Goal: Find specific page/section: Find specific page/section

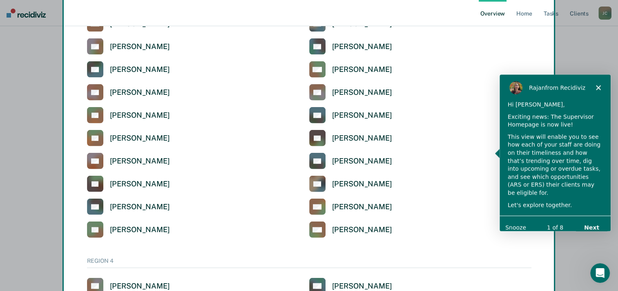
scroll to position [1880, 0]
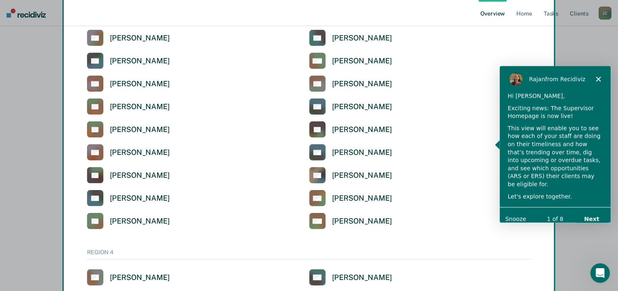
click at [588, 212] on button "Next" at bounding box center [590, 218] width 31 height 17
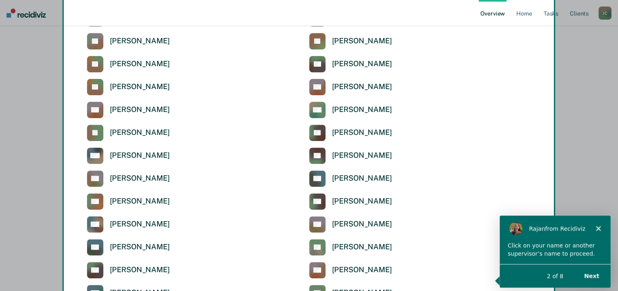
scroll to position [286, 0]
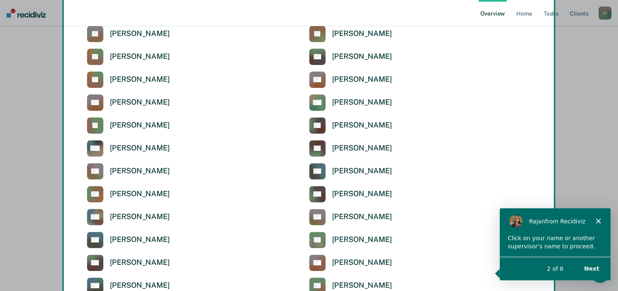
click at [156, 57] on div "Product tour overlay" at bounding box center [309, 145] width 618 height 291
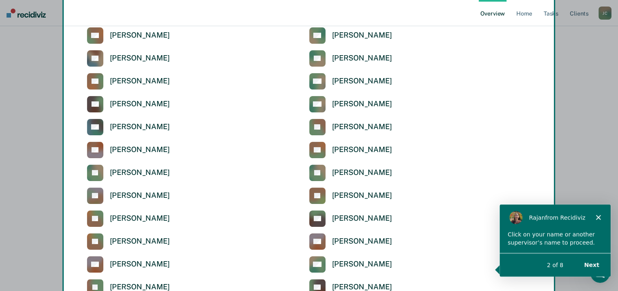
scroll to position [125, 0]
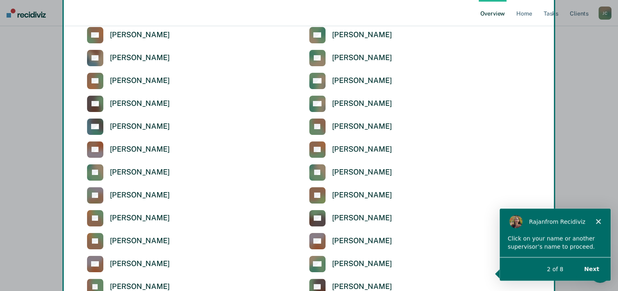
click at [96, 218] on div "Product tour overlay" at bounding box center [309, 145] width 618 height 291
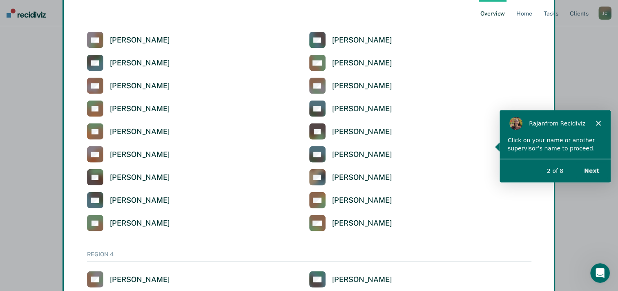
scroll to position [1880, 0]
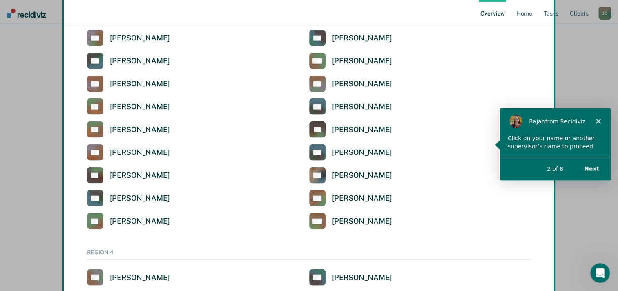
click at [597, 169] on button "Next" at bounding box center [590, 168] width 31 height 17
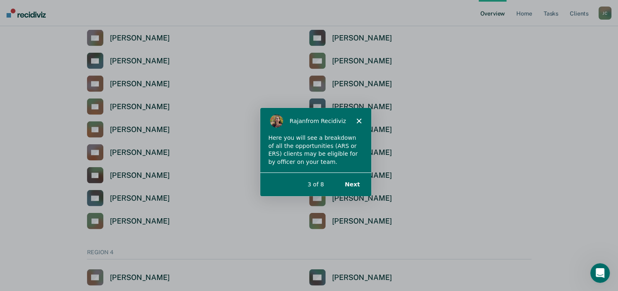
scroll to position [0, 0]
click at [355, 184] on button "Next" at bounding box center [351, 183] width 31 height 17
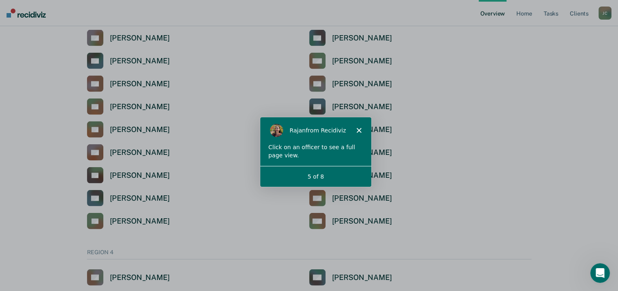
click at [356, 129] on icon "Close" at bounding box center [358, 129] width 5 height 5
